Goal: Task Accomplishment & Management: Manage account settings

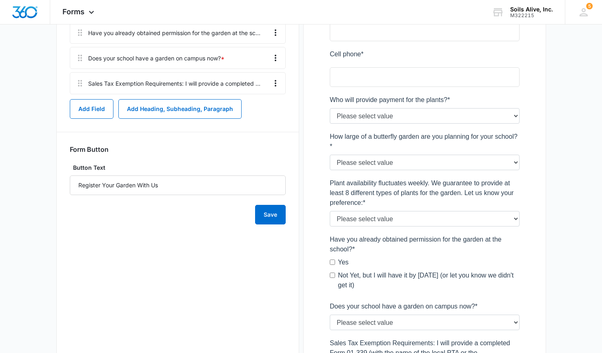
scroll to position [455, 0]
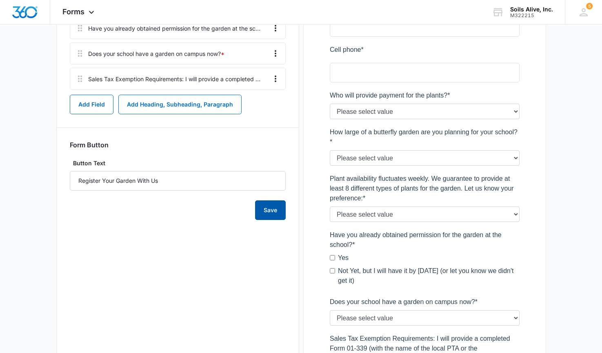
click at [274, 210] on button "Save" at bounding box center [270, 210] width 31 height 20
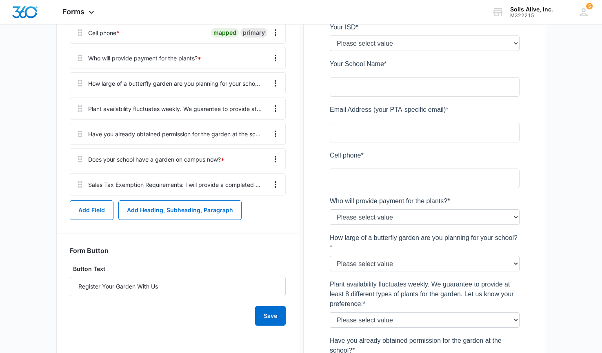
scroll to position [341, 0]
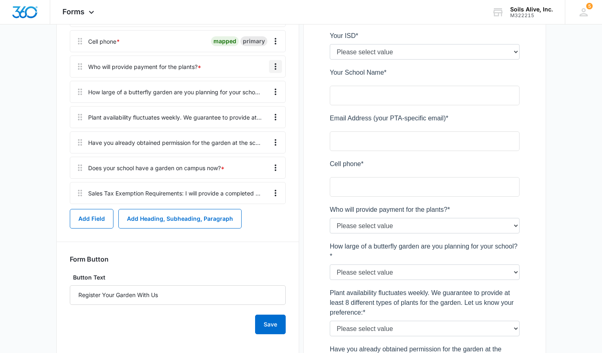
click at [279, 68] on icon "Overflow Menu" at bounding box center [275, 67] width 10 height 10
click at [247, 90] on div "Edit" at bounding box center [253, 89] width 17 height 6
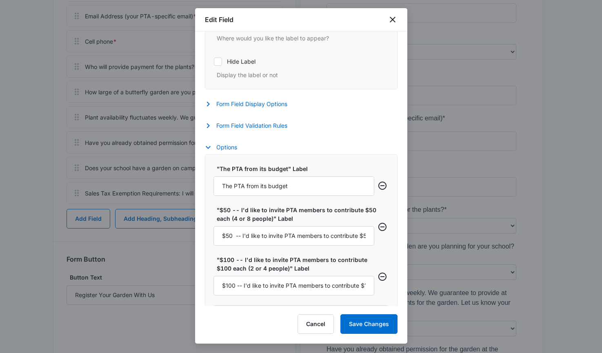
scroll to position [320, 0]
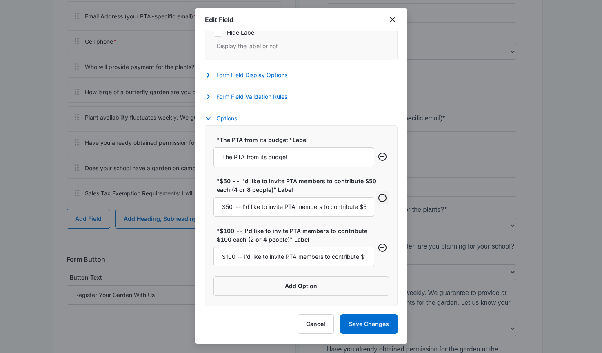
click at [377, 198] on icon "Remove row" at bounding box center [382, 198] width 10 height 10
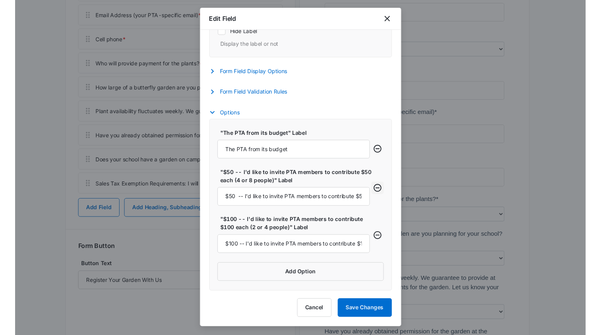
scroll to position [204, 0]
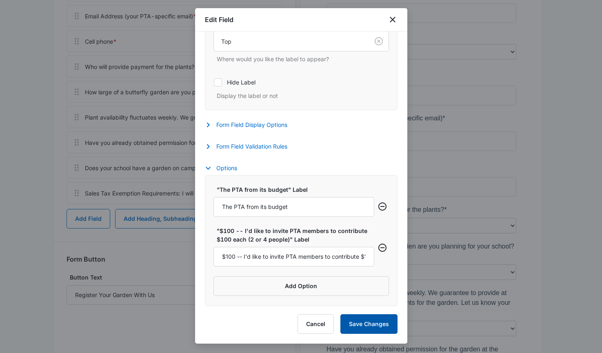
click at [362, 323] on button "Save Changes" at bounding box center [368, 324] width 57 height 20
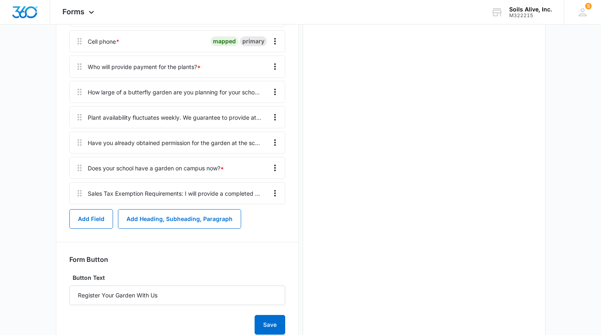
scroll to position [0, 0]
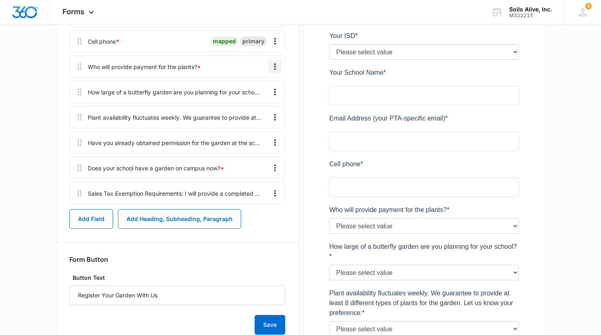
click at [274, 66] on icon "Overflow Menu" at bounding box center [275, 67] width 10 height 10
click at [252, 89] on div "Edit" at bounding box center [252, 89] width 17 height 6
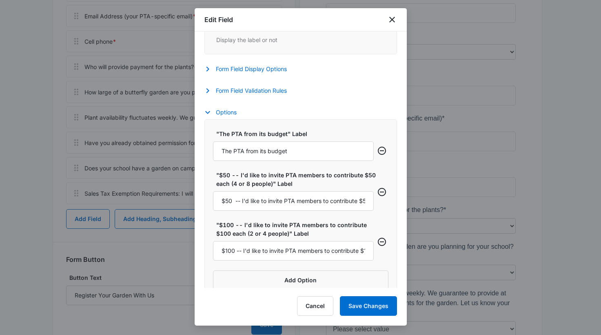
scroll to position [272, 0]
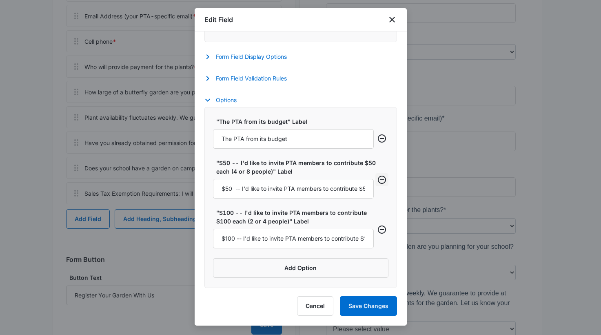
click at [378, 179] on icon "Remove row" at bounding box center [382, 180] width 10 height 10
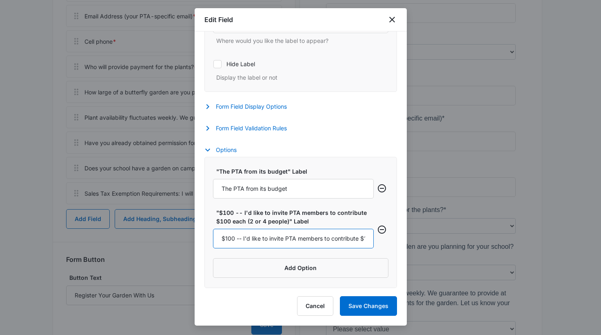
scroll to position [0, 71]
drag, startPoint x: 267, startPoint y: 238, endPoint x: 392, endPoint y: 253, distance: 126.2
click at [392, 253] on div "Field Mapping Manage your field mapping in the CRM Leads Inbox Navigate to Lead…" at bounding box center [301, 159] width 212 height 256
click at [319, 237] on input "$100 -- I'd like to invite PTA members to contribute $100 each (2 or 4 people)" at bounding box center [293, 238] width 161 height 20
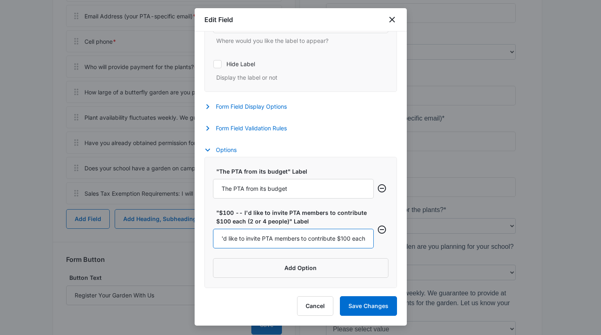
click at [259, 236] on input "$100 -- I'd like to invite PTA members to contribute $100 each" at bounding box center [293, 238] width 161 height 20
type input "$100 -- I'd like to invite PTA members to contribute $100 each"
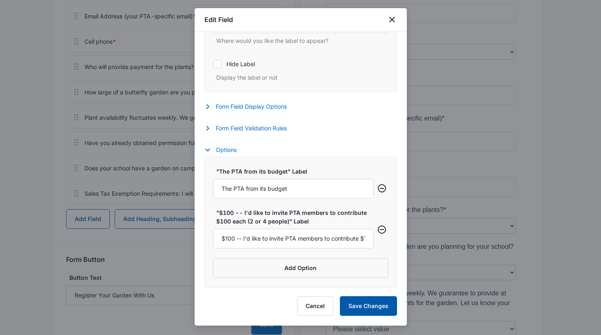
click at [355, 303] on button "Save Changes" at bounding box center [368, 306] width 57 height 20
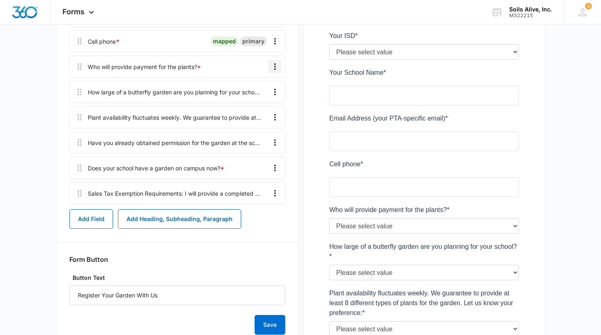
click at [269, 68] on button "Overflow Menu" at bounding box center [274, 66] width 13 height 13
click at [260, 84] on button "Edit" at bounding box center [258, 89] width 47 height 12
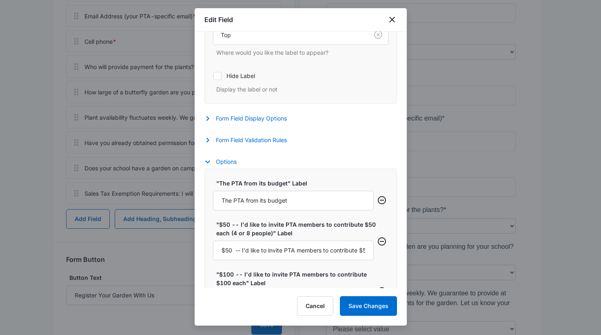
scroll to position [272, 0]
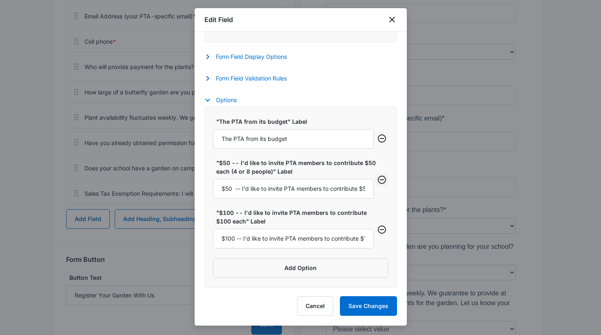
click at [378, 180] on icon "Remove row" at bounding box center [382, 179] width 8 height 8
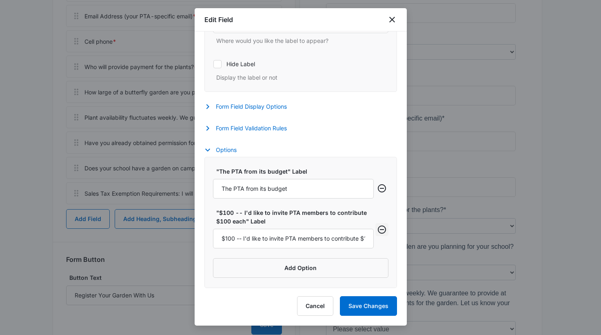
scroll to position [222, 0]
click at [281, 240] on input "$100 -- I'd like to invite PTA members to contribute $100 each" at bounding box center [293, 238] width 161 height 20
drag, startPoint x: 311, startPoint y: 244, endPoint x: 401, endPoint y: 232, distance: 91.3
click at [401, 232] on div "Field Mapping Manage your field mapping in the CRM Leads Inbox Navigate to Lead…" at bounding box center [301, 159] width 212 height 256
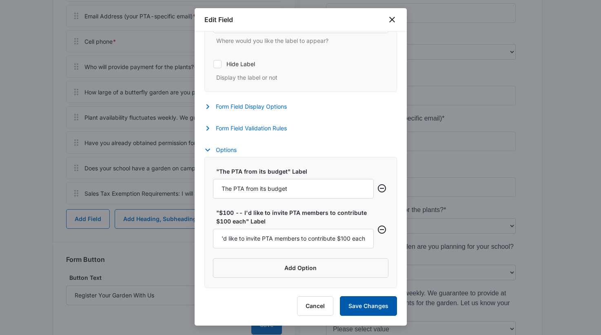
click at [366, 302] on button "Save Changes" at bounding box center [368, 306] width 57 height 20
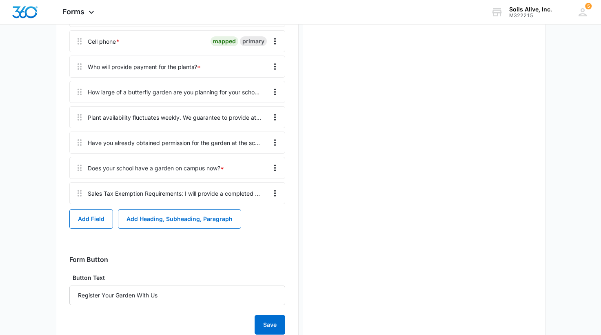
scroll to position [0, 0]
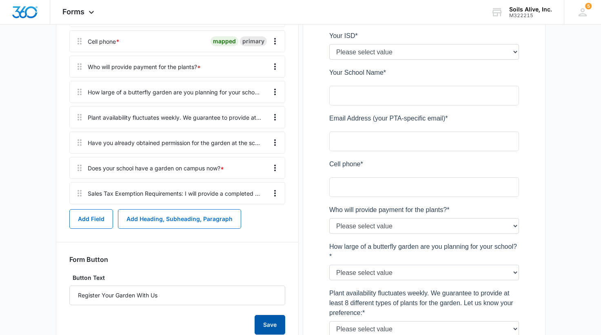
click at [273, 324] on button "Save" at bounding box center [270, 325] width 31 height 20
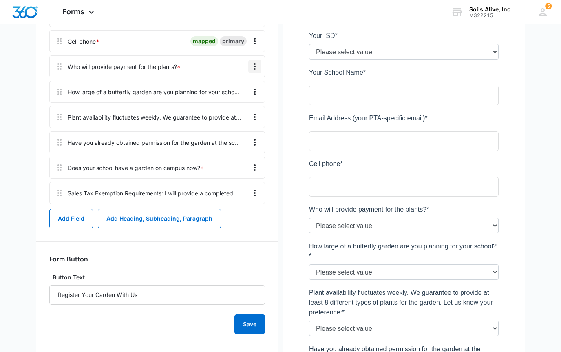
click at [256, 71] on icon "Overflow Menu" at bounding box center [255, 67] width 10 height 10
click at [230, 90] on div "Edit" at bounding box center [232, 89] width 17 height 6
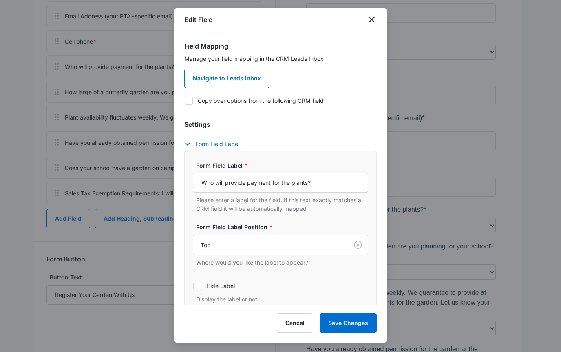
scroll to position [228, 0]
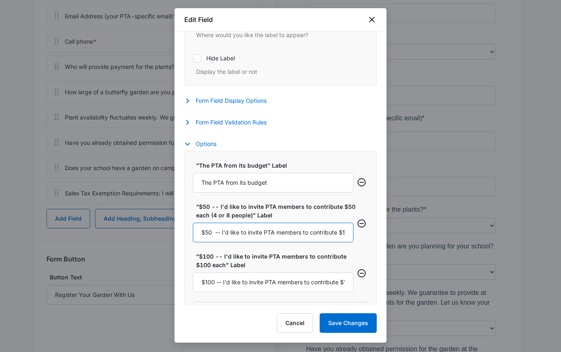
click at [325, 230] on input "$50 -- I'd like to invite PTA members to contribute $50 each (4 or 8 people)" at bounding box center [273, 233] width 161 height 20
type input "."
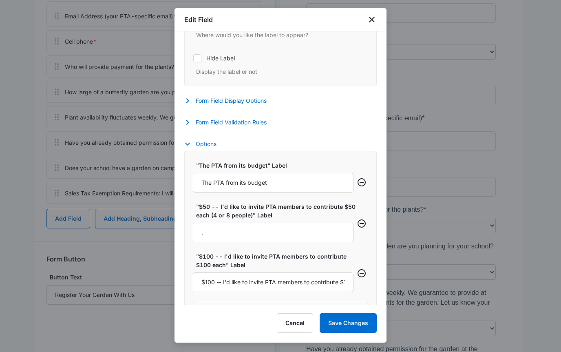
click at [335, 117] on div "Settings Form Field Label Form Field Label * Who will provide payment for the p…" at bounding box center [280, 10] width 193 height 237
click at [340, 328] on button "Save Changes" at bounding box center [348, 323] width 57 height 20
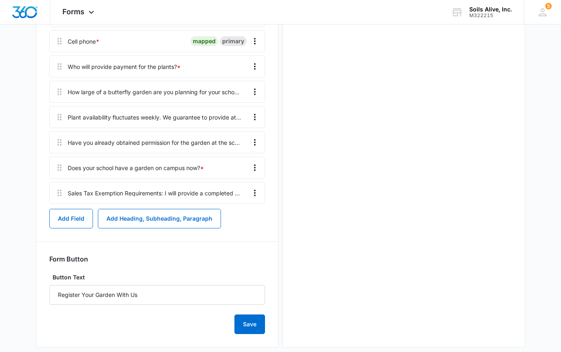
scroll to position [0, 0]
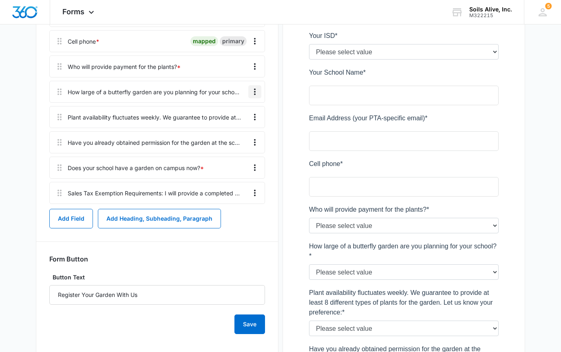
click at [257, 91] on icon "Overflow Menu" at bounding box center [255, 92] width 10 height 10
click at [252, 65] on icon "Overflow Menu" at bounding box center [255, 67] width 10 height 10
click at [238, 88] on div "Edit" at bounding box center [232, 89] width 17 height 6
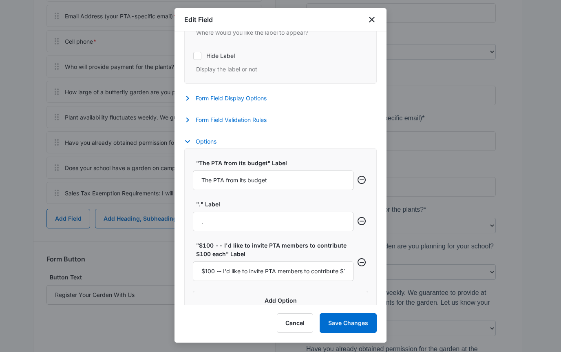
scroll to position [246, 0]
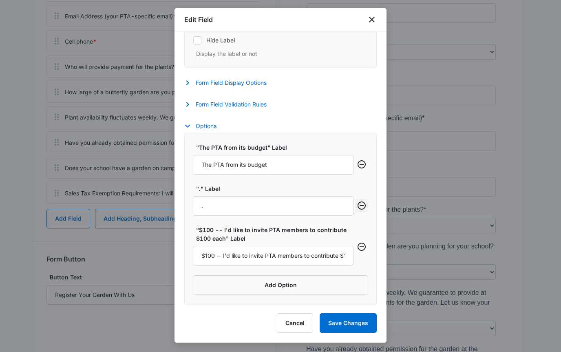
click at [357, 203] on icon "Remove row" at bounding box center [362, 206] width 10 height 10
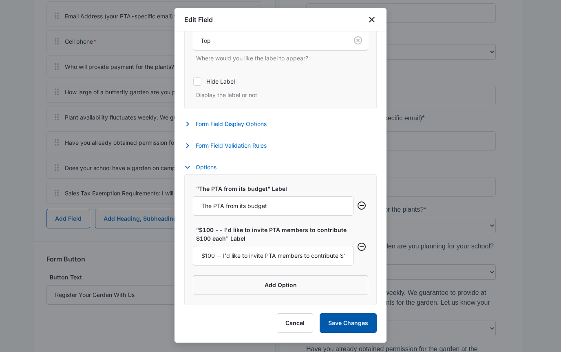
click at [336, 324] on button "Save Changes" at bounding box center [348, 323] width 57 height 20
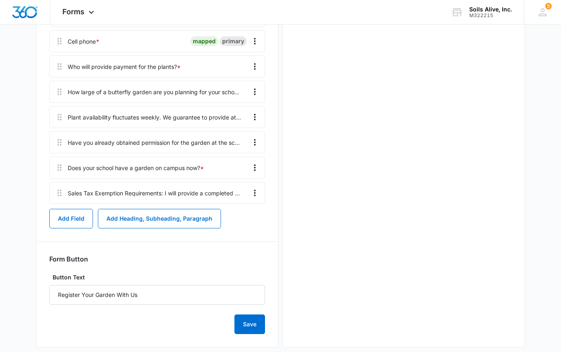
scroll to position [0, 0]
click at [248, 324] on button "Save" at bounding box center [250, 325] width 31 height 20
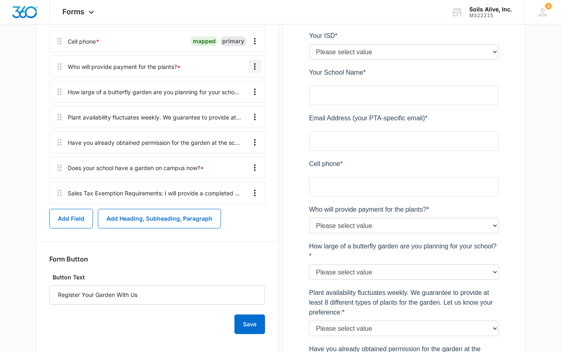
click at [257, 69] on icon "Overflow Menu" at bounding box center [255, 67] width 10 height 10
click at [243, 89] on button "Edit" at bounding box center [238, 89] width 47 height 12
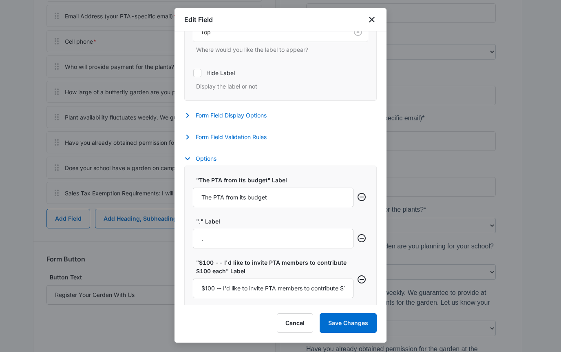
scroll to position [246, 0]
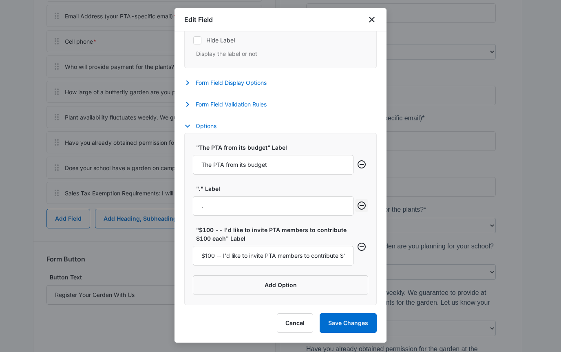
click at [358, 205] on icon "Remove row" at bounding box center [362, 206] width 8 height 8
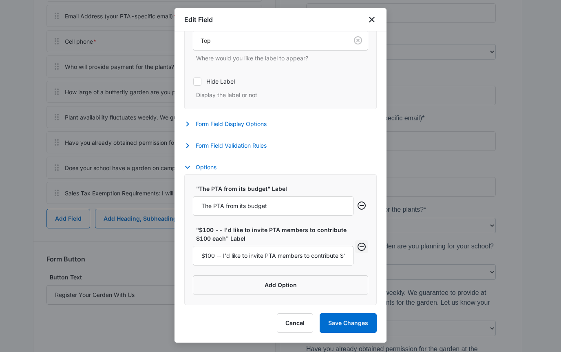
scroll to position [204, 0]
click at [341, 144] on div "Form Field Validation Rules Required Whether this field is required or not Max …" at bounding box center [280, 147] width 193 height 12
click at [248, 146] on button "Form Field Validation Rules" at bounding box center [229, 146] width 91 height 10
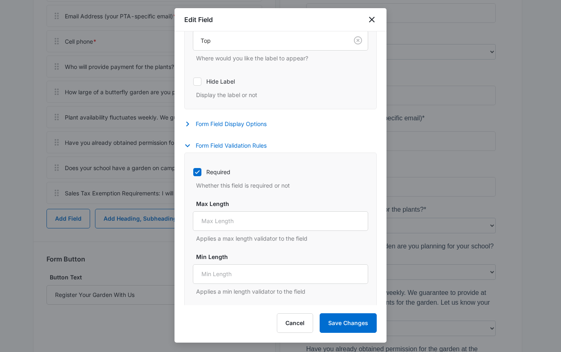
click at [211, 170] on label "Required" at bounding box center [280, 172] width 175 height 9
click at [193, 172] on input "Required" at bounding box center [193, 172] width 0 height 0
click at [211, 170] on label "Required" at bounding box center [280, 172] width 175 height 9
click at [193, 172] on input "Required" at bounding box center [193, 172] width 0 height 0
checkbox input "true"
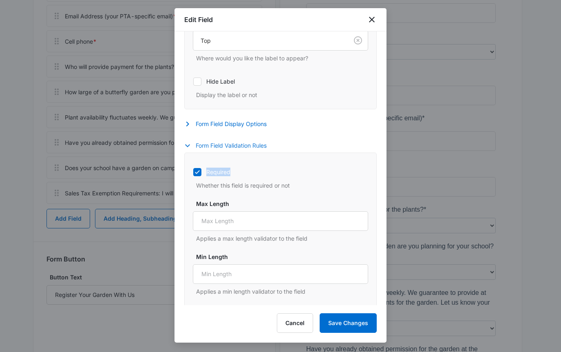
click at [246, 143] on button "Form Field Validation Rules" at bounding box center [229, 146] width 91 height 10
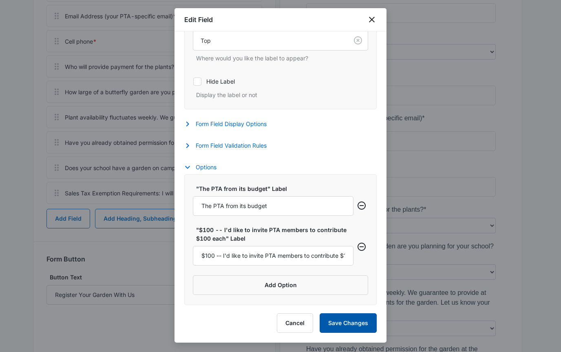
click at [340, 319] on button "Save Changes" at bounding box center [348, 323] width 57 height 20
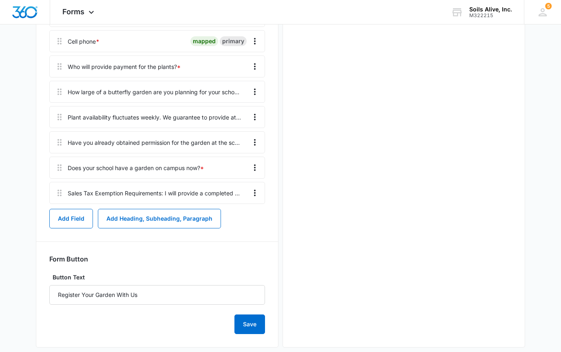
scroll to position [0, 0]
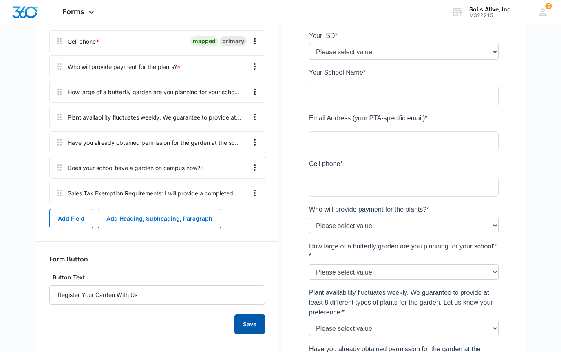
click at [246, 324] on button "Save" at bounding box center [250, 325] width 31 height 20
click at [256, 68] on icon "Overflow Menu" at bounding box center [255, 67] width 10 height 10
click at [230, 87] on div "Edit" at bounding box center [232, 89] width 17 height 6
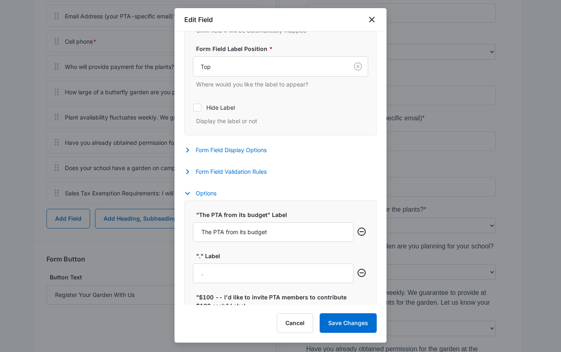
scroll to position [246, 0]
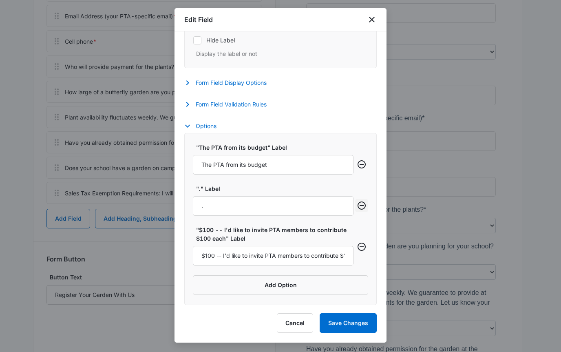
click at [357, 204] on icon "Remove row" at bounding box center [362, 206] width 10 height 10
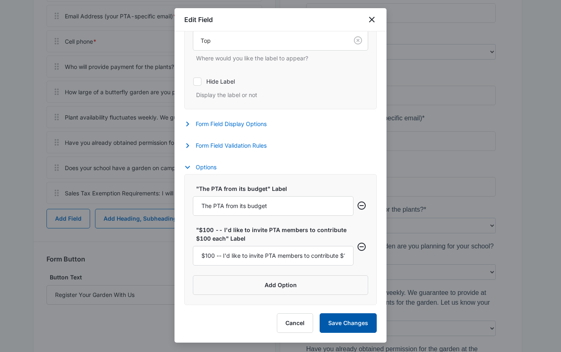
click at [336, 321] on button "Save Changes" at bounding box center [348, 323] width 57 height 20
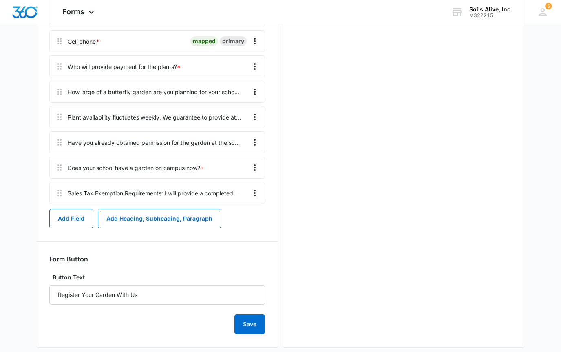
scroll to position [0, 0]
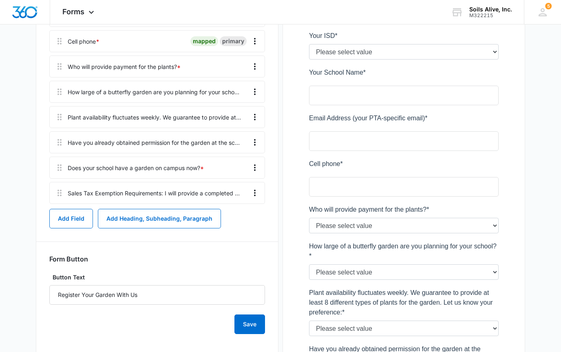
click at [292, 128] on div "Preview" at bounding box center [404, 176] width 243 height 797
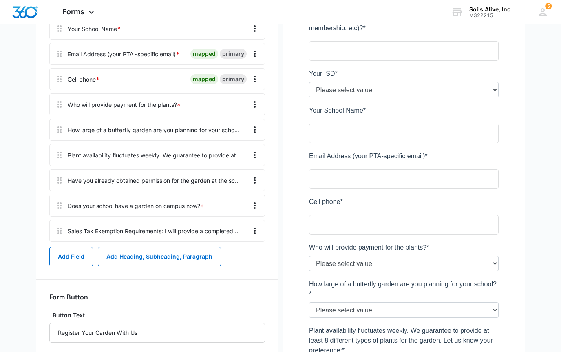
scroll to position [292, 0]
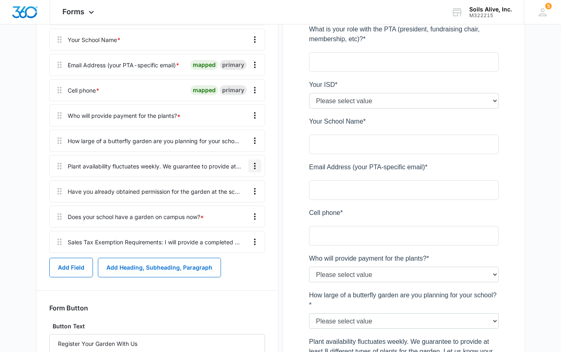
click at [256, 167] on icon "Overflow Menu" at bounding box center [255, 166] width 10 height 10
click at [238, 188] on div "Edit" at bounding box center [232, 189] width 17 height 6
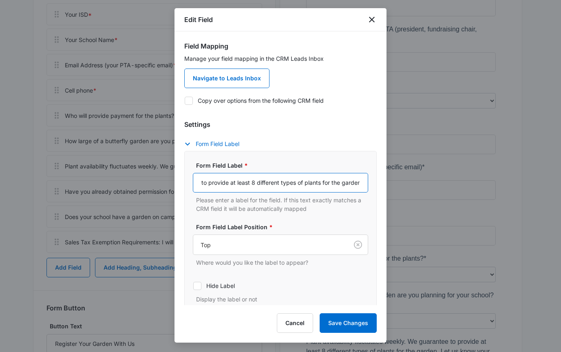
scroll to position [0, 226]
drag, startPoint x: 318, startPoint y: 181, endPoint x: 402, endPoint y: 191, distance: 84.6
click at [402, 191] on body "Forms Apps Reputation Websites Forms CRM Email Social POS Content Ads Intellige…" at bounding box center [280, 174] width 561 height 933
click at [330, 180] on input "Plant availability fluctuates weekly. We guarantee to provide at least 8 differ…" at bounding box center [280, 183] width 175 height 20
click at [276, 181] on input "Plant availability fluctuates weekly. We guarantee to provide at least 8 differ…" at bounding box center [280, 183] width 175 height 20
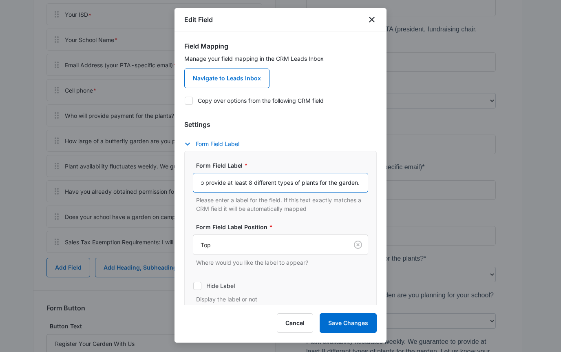
scroll to position [0, 145]
type input "Plant availability fluctuates weekly. We guarantee to provide at least 8 differ…"
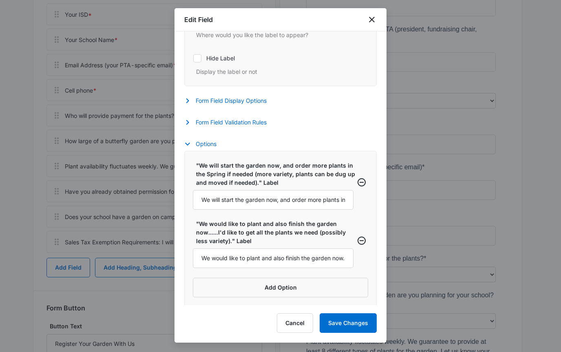
scroll to position [230, 0]
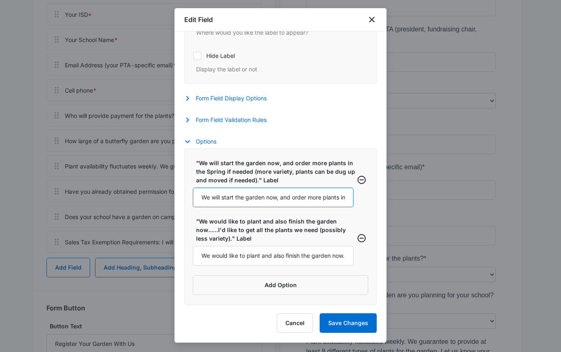
click at [299, 200] on input "We will start the garden now, and order more plants in the Spring if needed (mo…" at bounding box center [273, 198] width 161 height 20
type input "8 types of plants is fine for our garden."
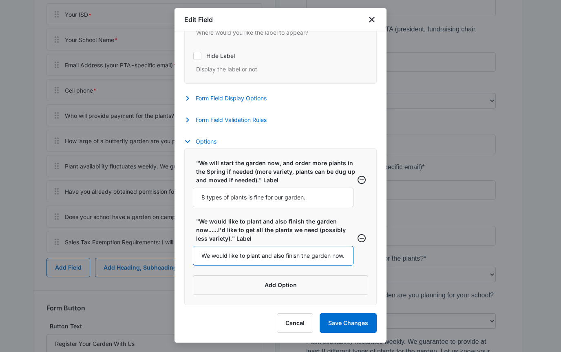
click at [261, 253] on input "We would like to plant and also finish the garden now......I'd like to get all …" at bounding box center [273, 256] width 161 height 20
type input "W"
type input "We would like more variety and may order additional plants in the Spring."
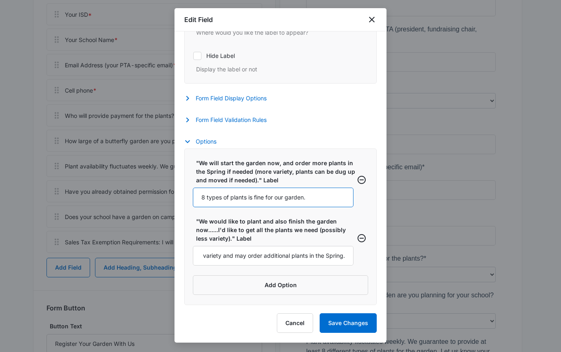
click at [273, 199] on input "8 types of plants is fine for our garden." at bounding box center [273, 198] width 161 height 20
click at [260, 196] on input "8 types of plants is fine for our garden." at bounding box center [273, 198] width 161 height 20
click at [254, 196] on input "8 types of plants is fine for our garden." at bounding box center [273, 198] width 161 height 20
type input "8 types of plants will be fine for our school garden."
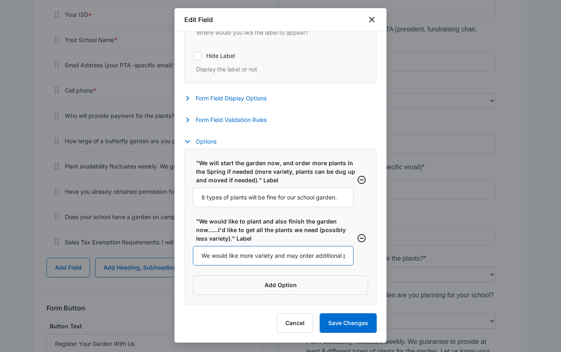
click at [250, 256] on input "We would like more variety and may order additional plants in the Spring." at bounding box center [273, 256] width 161 height 20
click at [235, 253] on input "We would like more variety and may order additional plants in the Spring." at bounding box center [273, 256] width 161 height 20
type input "We would like more variety and may order additional plants in the Spring, if ne…"
click at [339, 322] on button "Save Changes" at bounding box center [348, 323] width 57 height 20
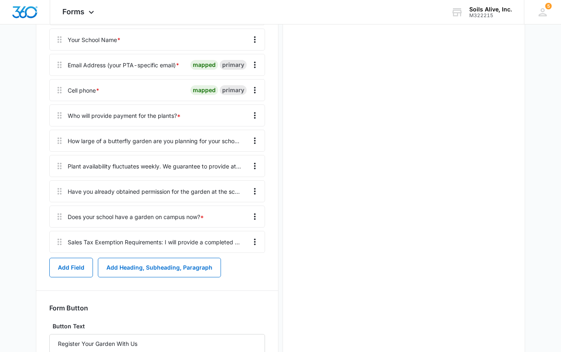
scroll to position [0, 0]
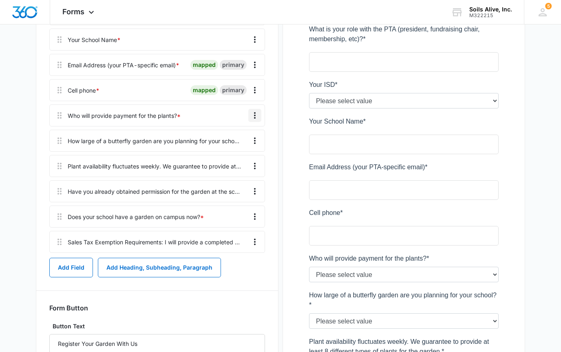
click at [258, 113] on icon "Overflow Menu" at bounding box center [255, 116] width 10 height 10
click at [231, 137] on div "Edit" at bounding box center [232, 138] width 17 height 6
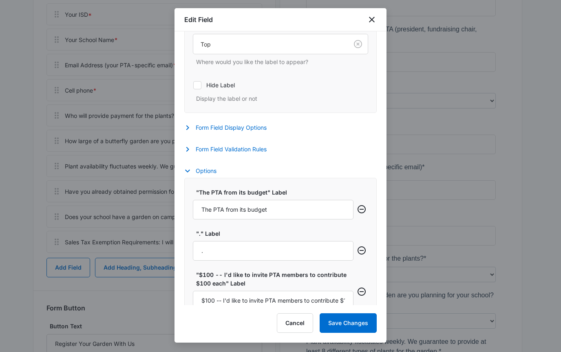
scroll to position [246, 0]
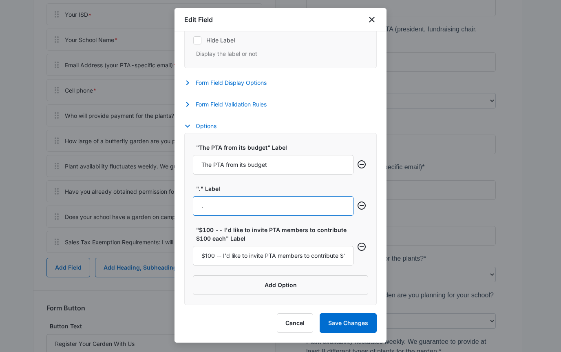
click at [319, 205] on input "." at bounding box center [273, 206] width 161 height 20
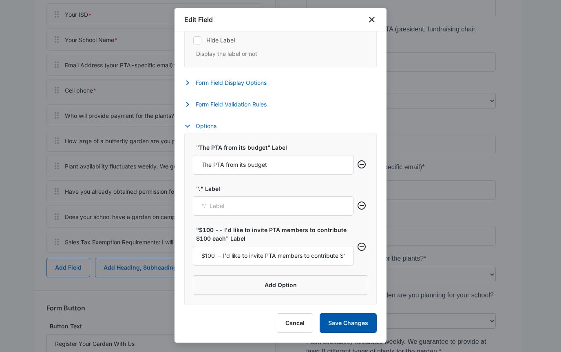
click at [348, 321] on button "Save Changes" at bounding box center [348, 323] width 57 height 20
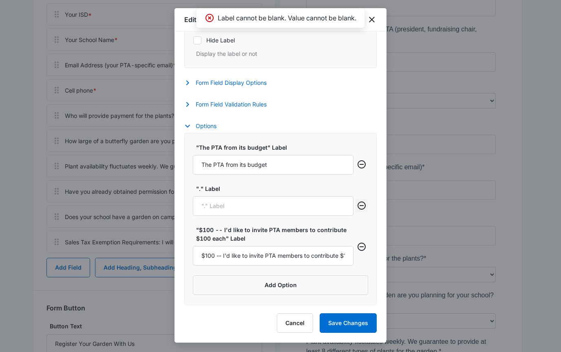
click at [357, 201] on icon "Remove row" at bounding box center [362, 206] width 10 height 10
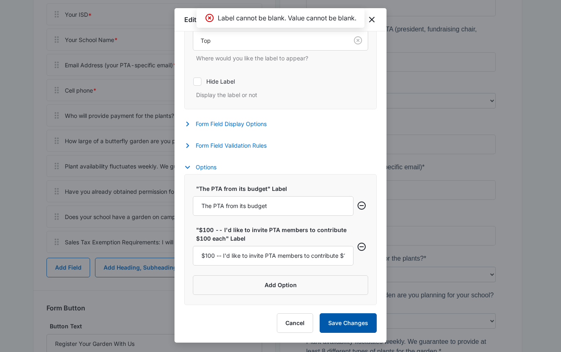
click at [332, 319] on button "Save Changes" at bounding box center [348, 323] width 57 height 20
click at [340, 321] on button "Save Changes" at bounding box center [348, 323] width 57 height 20
click at [342, 320] on button "Save Changes" at bounding box center [348, 323] width 57 height 20
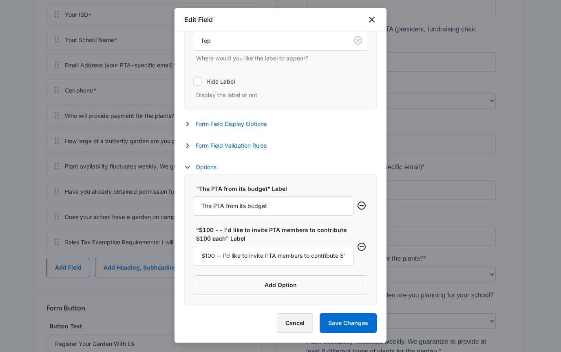
click at [295, 321] on button "Cancel" at bounding box center [295, 323] width 36 height 20
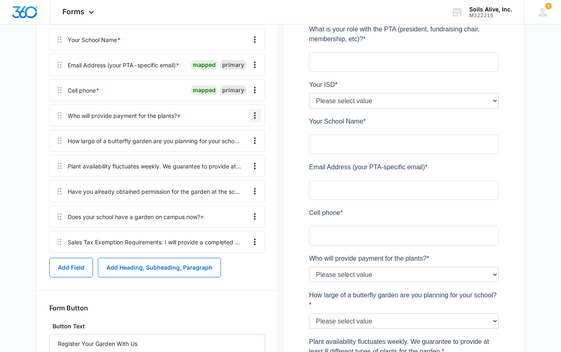
click at [254, 116] on icon "Overflow Menu" at bounding box center [255, 116] width 10 height 10
click at [230, 135] on div "Edit" at bounding box center [232, 138] width 17 height 6
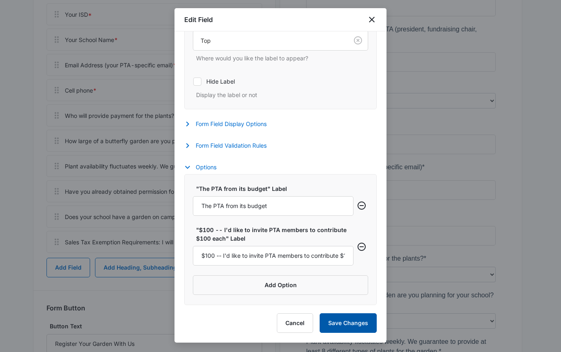
click at [342, 319] on button "Save Changes" at bounding box center [348, 323] width 57 height 20
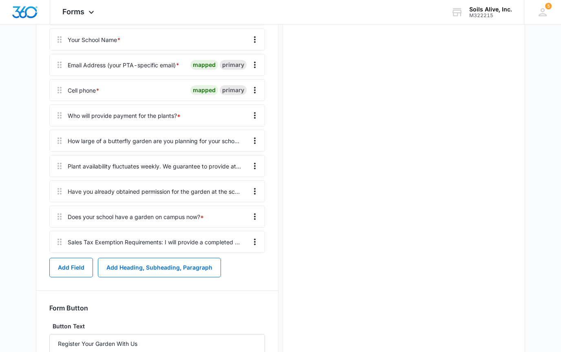
scroll to position [0, 0]
